Goal: Connect with others: Connect with others

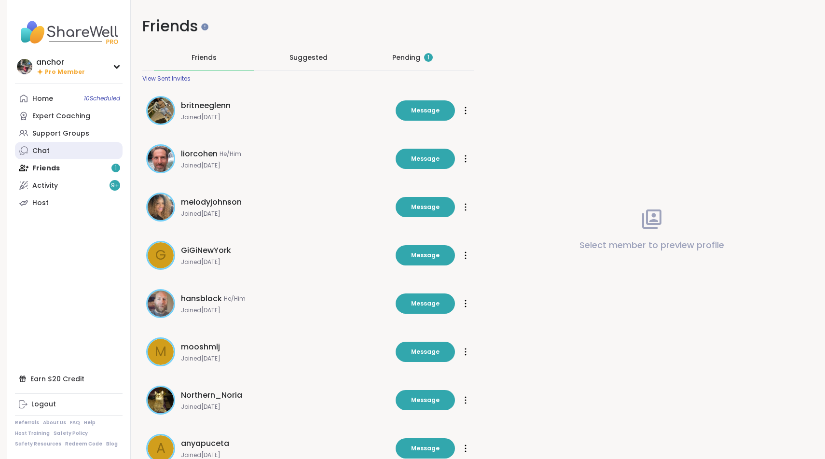
click at [81, 146] on link "Chat" at bounding box center [69, 150] width 108 height 17
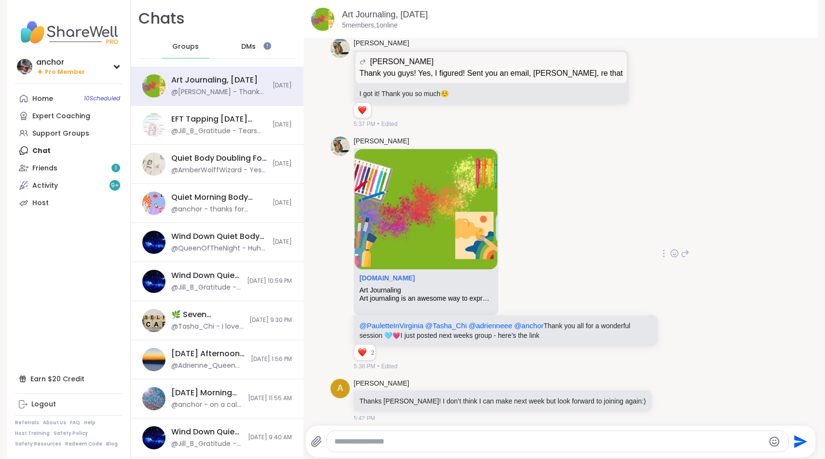
click at [673, 254] on icon at bounding box center [674, 254] width 3 height 1
click at [594, 236] on div "Select Reaction: Heart" at bounding box center [597, 237] width 9 height 9
click at [104, 147] on div "Home 10 Scheduled Expert Coaching Support Groups Chat 1 Friends 1 Activity 9 + …" at bounding box center [69, 151] width 108 height 122
click at [188, 42] on span "Groups" at bounding box center [179, 47] width 27 height 10
click at [41, 172] on div "Friends 1" at bounding box center [44, 168] width 25 height 10
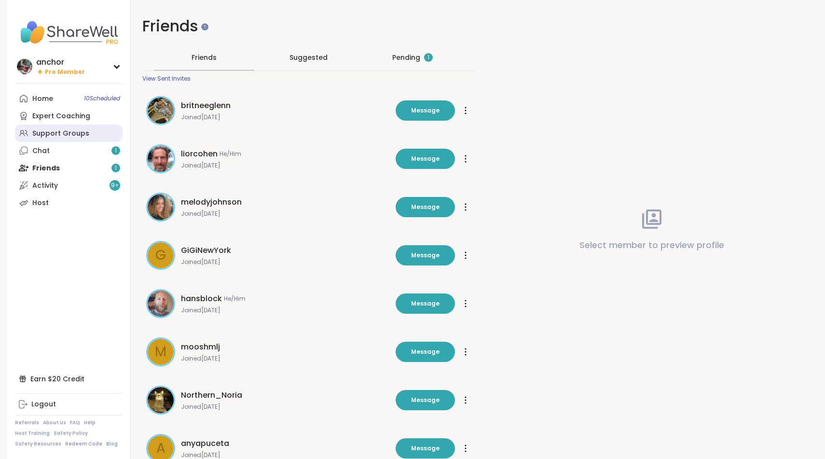
click at [79, 141] on link "Support Groups" at bounding box center [69, 132] width 108 height 17
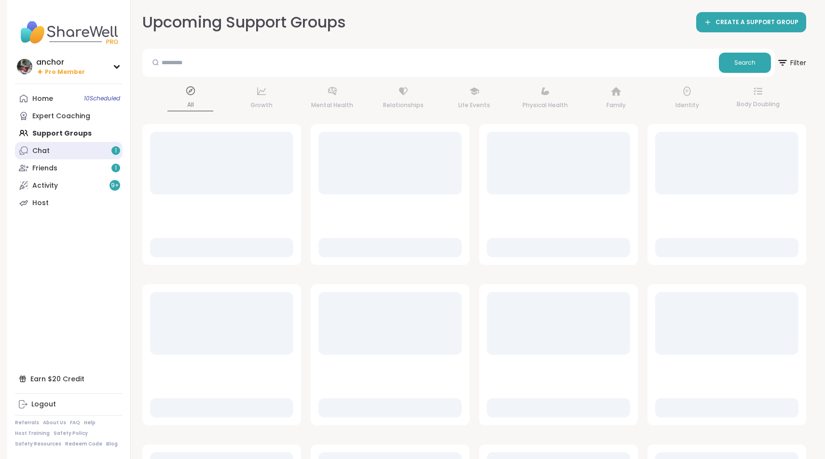
click at [79, 151] on link "Chat 1" at bounding box center [69, 150] width 108 height 17
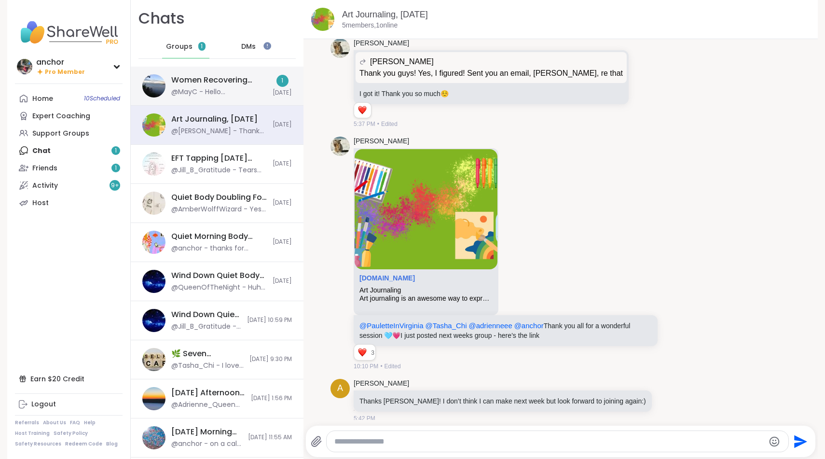
click at [193, 84] on div "Women Recovering from Self-Abandonment, [DATE]" at bounding box center [218, 80] width 95 height 11
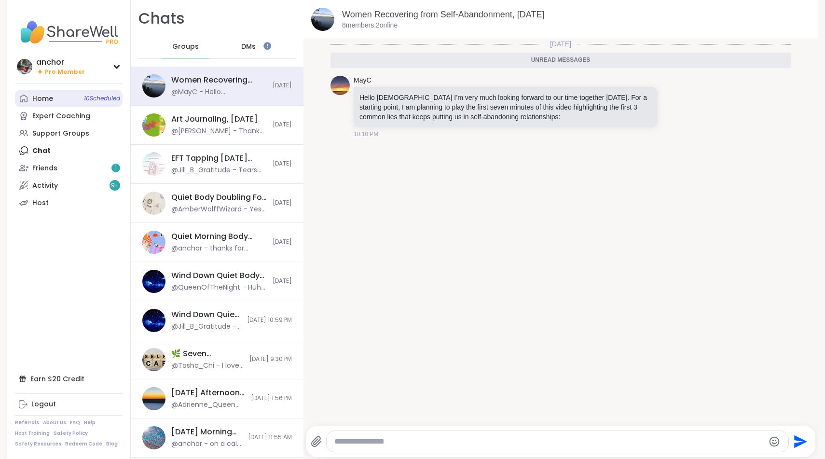
click at [62, 102] on link "Home 10 Scheduled" at bounding box center [69, 98] width 108 height 17
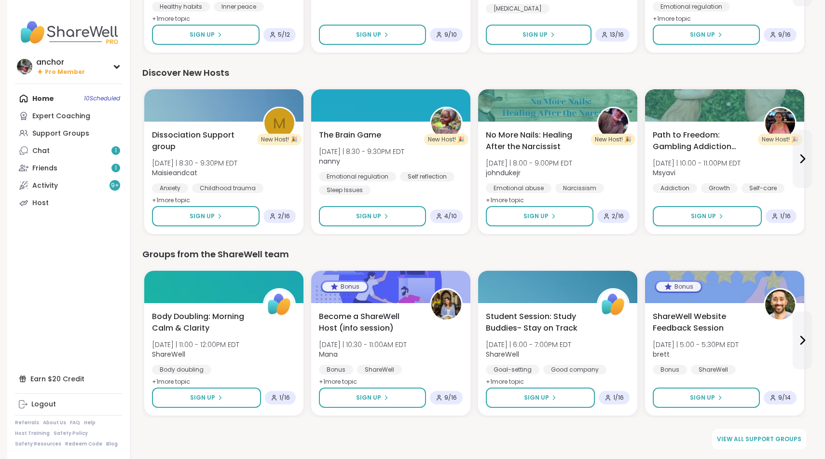
scroll to position [1113, 0]
click at [81, 151] on link "Chat 1" at bounding box center [69, 150] width 108 height 17
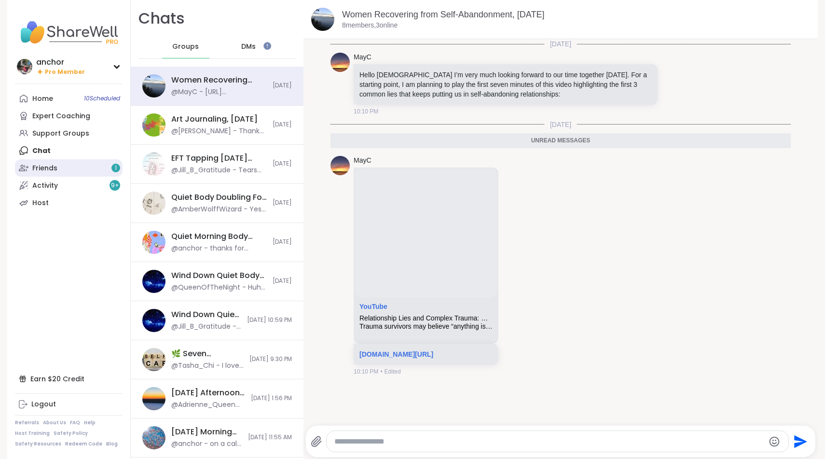
click at [84, 168] on link "Friends 1" at bounding box center [69, 167] width 108 height 17
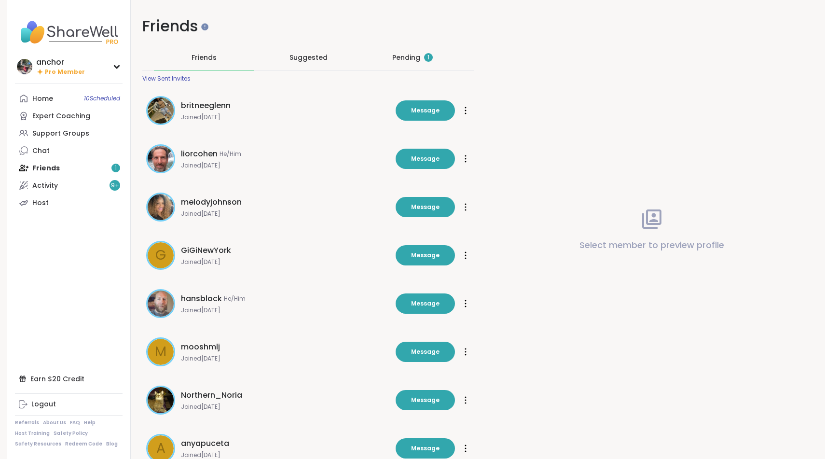
click at [405, 67] on div "Pending 1" at bounding box center [412, 57] width 100 height 25
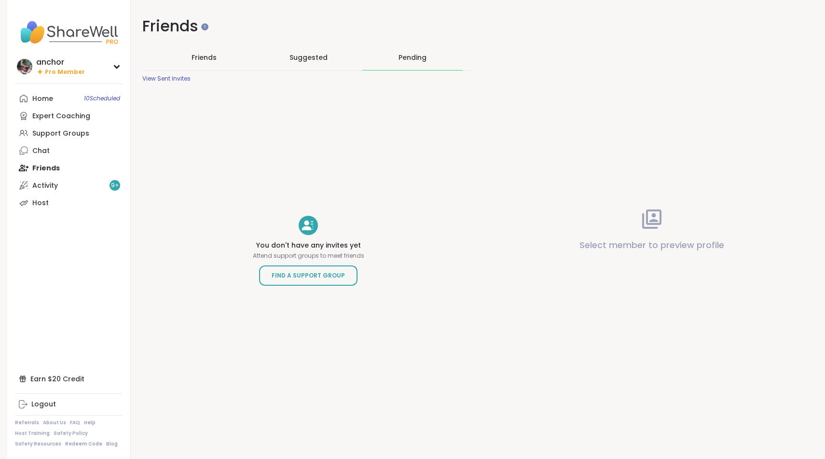
click at [324, 64] on div "Suggested" at bounding box center [308, 57] width 100 height 25
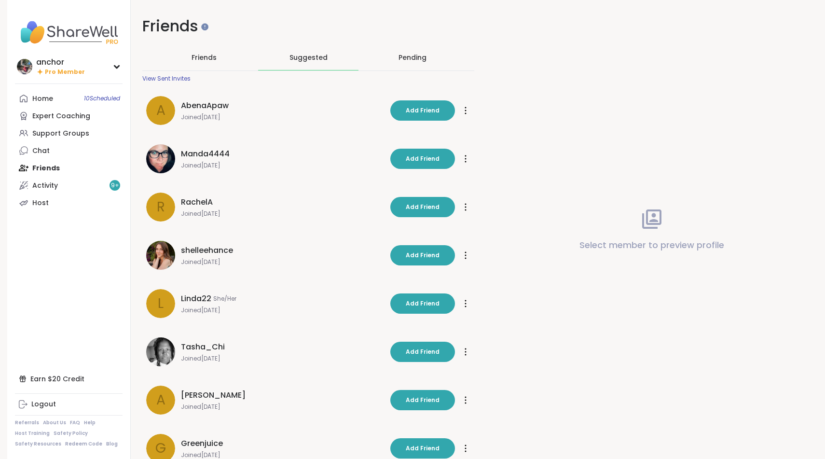
drag, startPoint x: 393, startPoint y: 144, endPoint x: 437, endPoint y: 131, distance: 45.8
click at [402, 140] on div "Manda4444 Joined [DATE] Add Friend Add Friend" at bounding box center [308, 158] width 332 height 41
click at [46, 102] on div "Home 10 Scheduled" at bounding box center [42, 99] width 21 height 10
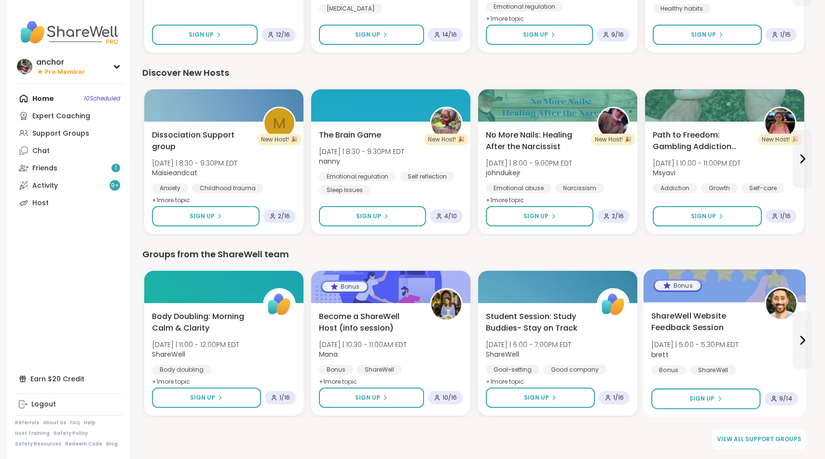
scroll to position [1113, 0]
